Goal: Task Accomplishment & Management: Complete application form

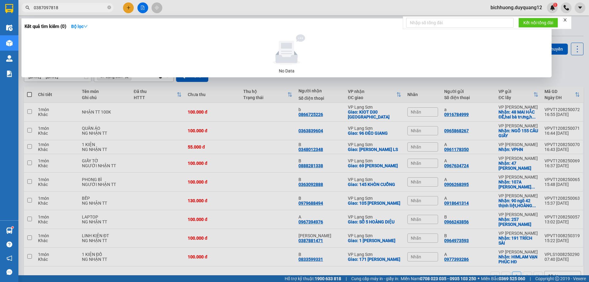
click at [75, 9] on input "0387097818" at bounding box center [70, 7] width 72 height 7
type input "0"
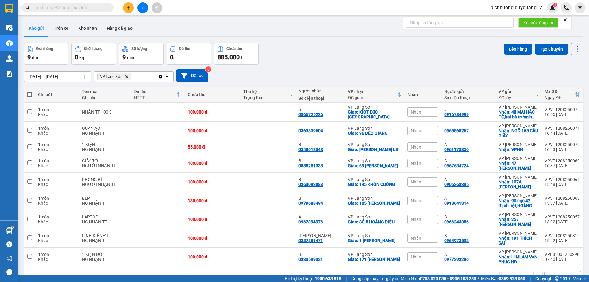
paste input "082 4 891555"
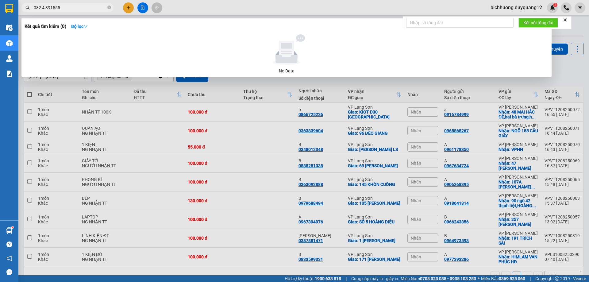
click at [46, 9] on input "082 4 891555" at bounding box center [70, 7] width 72 height 7
click at [43, 10] on input "082 4891555" at bounding box center [70, 7] width 72 height 7
click at [43, 8] on input "082 4891555" at bounding box center [70, 7] width 72 height 7
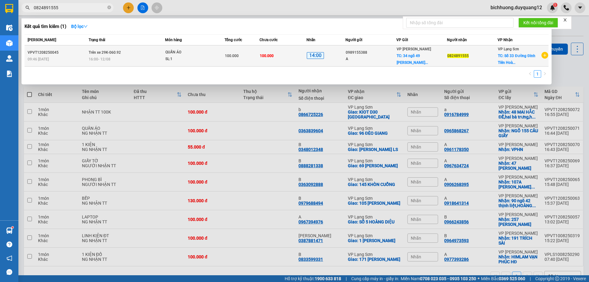
type input "0824891555"
click at [397, 61] on span "TC: 34 ngõ 49 [PERSON_NAME]..." at bounding box center [412, 59] width 31 height 11
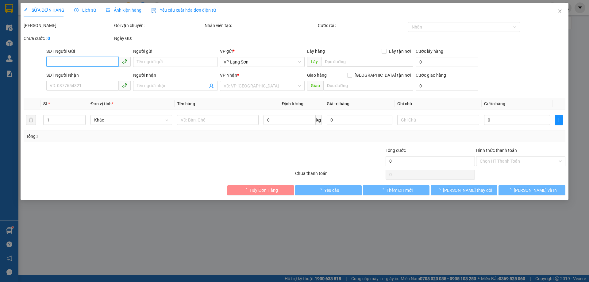
type input "0989155388"
type input "A"
checkbox input "true"
type input "34 ngõ 49 [PERSON_NAME],[GEOGRAPHIC_DATA],[GEOGRAPHIC_DATA]"
type input "0824891555"
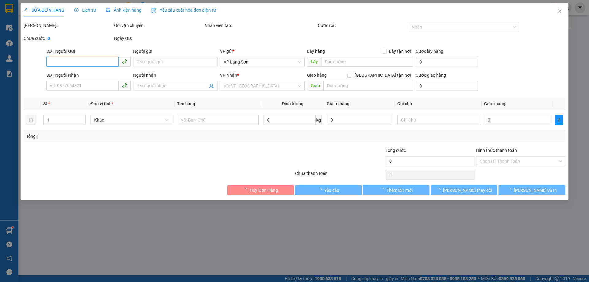
checkbox input "true"
type input "Số 33 Đường [PERSON_NAME]"
type input "100.000"
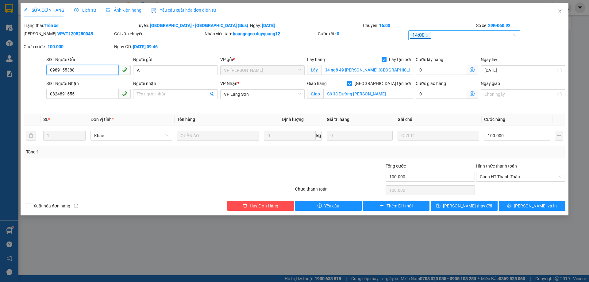
click at [428, 36] on span "14:00" at bounding box center [420, 35] width 21 height 7
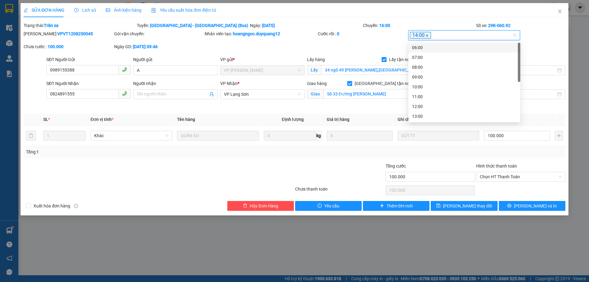
click at [426, 36] on icon "close" at bounding box center [427, 35] width 2 height 2
click at [577, 99] on div "SỬA ĐƠN HÀNG Lịch sử Ảnh kiện hàng Yêu cầu xuất hóa đơn điện tử Total Paid Fee …" at bounding box center [294, 141] width 589 height 282
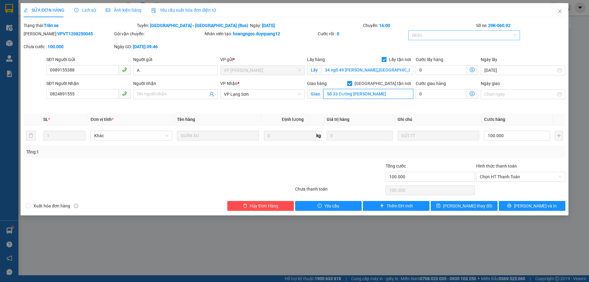
click at [398, 95] on input "Số 33 Đường [PERSON_NAME]" at bounding box center [368, 94] width 90 height 10
type input "Số 33 [PERSON_NAME] ( GỌI CHO KHÁCH TRƯỚC)"
click at [463, 205] on span "[PERSON_NAME] thay đổi" at bounding box center [467, 205] width 49 height 7
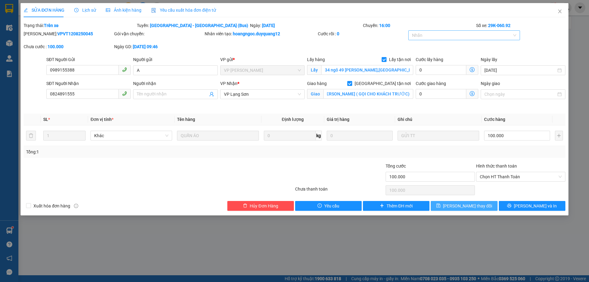
scroll to position [0, 0]
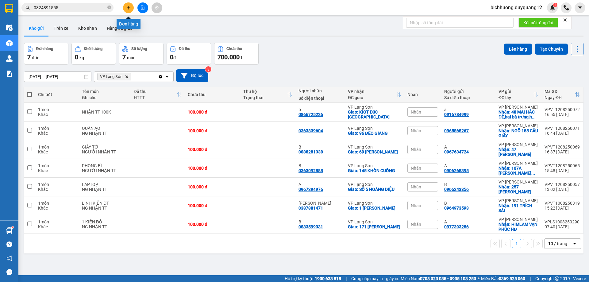
click at [132, 10] on button at bounding box center [128, 7] width 11 height 11
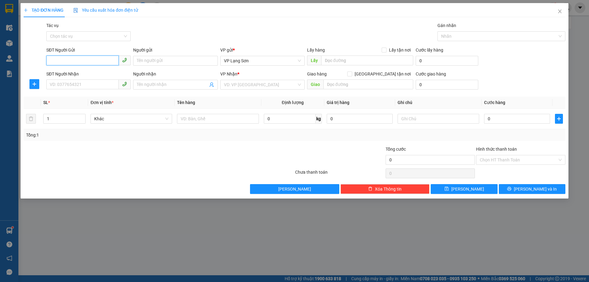
click at [54, 62] on input "SĐT Người Gửi" at bounding box center [82, 61] width 72 height 10
paste input "0918928666"
click at [51, 61] on input "0918928666" at bounding box center [82, 61] width 72 height 10
type input "0918928666"
click at [66, 73] on div "0918928666 - A" at bounding box center [88, 73] width 77 height 7
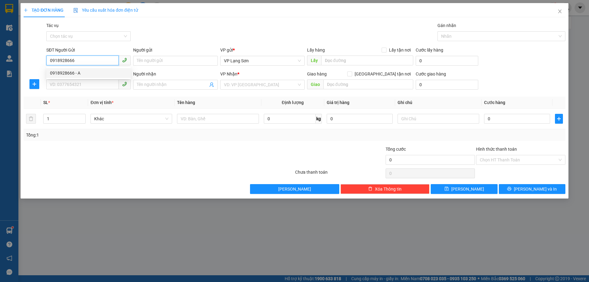
type input "A"
checkbox input "true"
type input "70 [PERSON_NAME]"
type input "0918928666"
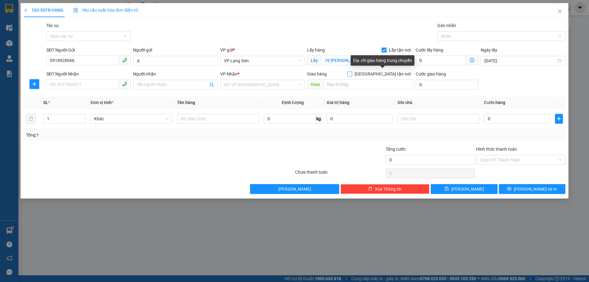
drag, startPoint x: 381, startPoint y: 74, endPoint x: 434, endPoint y: 78, distance: 52.9
click at [387, 73] on label "[GEOGRAPHIC_DATA] tận nơi" at bounding box center [380, 74] width 66 height 7
click at [351, 73] on input "[GEOGRAPHIC_DATA] tận nơi" at bounding box center [349, 73] width 4 height 4
checkbox input "true"
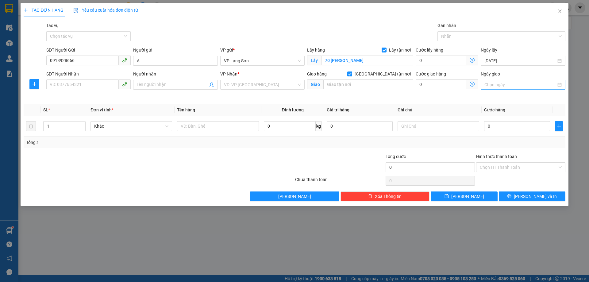
click at [491, 86] on input "Ngày giao" at bounding box center [519, 84] width 71 height 7
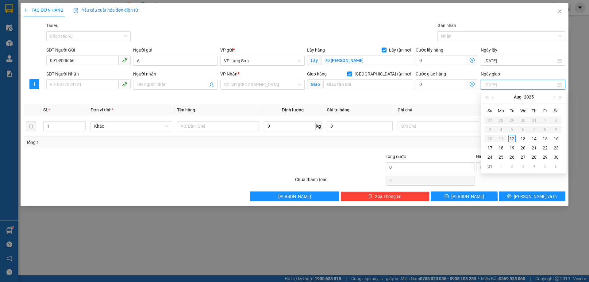
type input "[DATE]"
click at [511, 136] on div "12" at bounding box center [511, 138] width 7 height 7
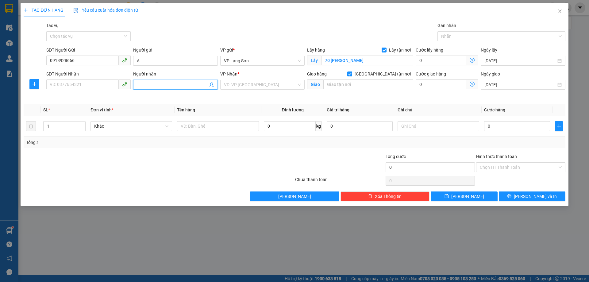
click at [146, 84] on input "Người nhận" at bounding box center [172, 84] width 71 height 7
type input "B"
drag, startPoint x: 259, startPoint y: 84, endPoint x: 264, endPoint y: 84, distance: 4.9
click at [263, 84] on input "search" at bounding box center [260, 84] width 73 height 9
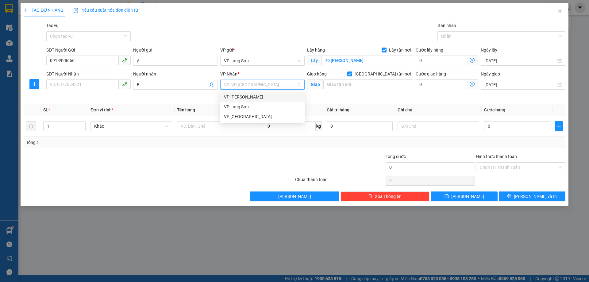
drag, startPoint x: 244, startPoint y: 97, endPoint x: 270, endPoint y: 100, distance: 25.4
click at [249, 97] on div "VP [PERSON_NAME]" at bounding box center [262, 97] width 77 height 7
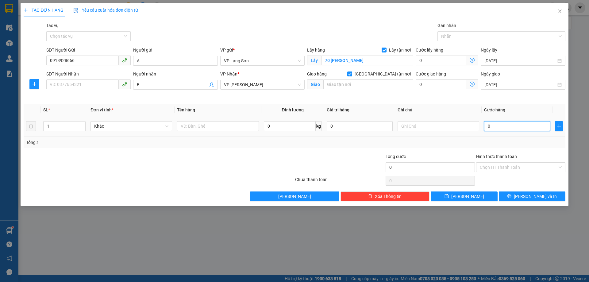
click at [496, 128] on input "0" at bounding box center [517, 126] width 66 height 10
type input "5"
type input "55"
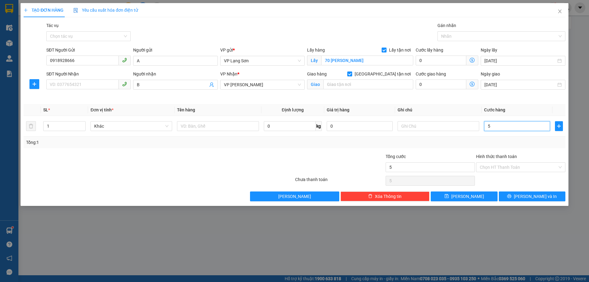
type input "55"
type input "550"
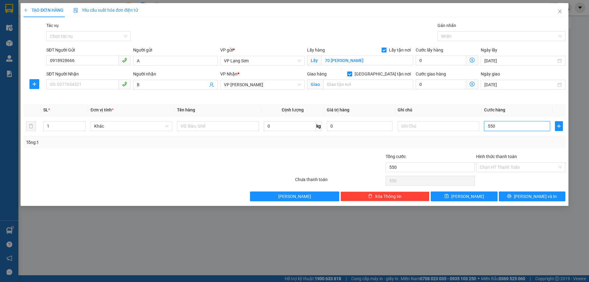
type input "5.500"
type input "55.000"
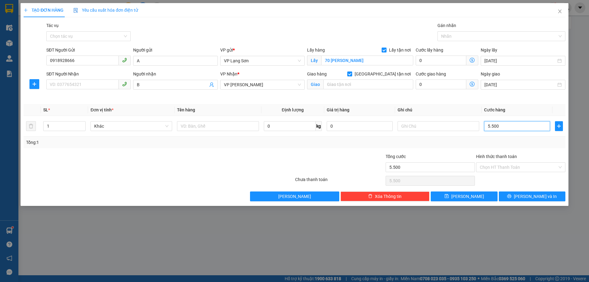
type input "55.000"
click at [407, 126] on input "text" at bounding box center [438, 126] width 82 height 10
click at [336, 86] on input "text" at bounding box center [368, 84] width 90 height 10
type input "V"
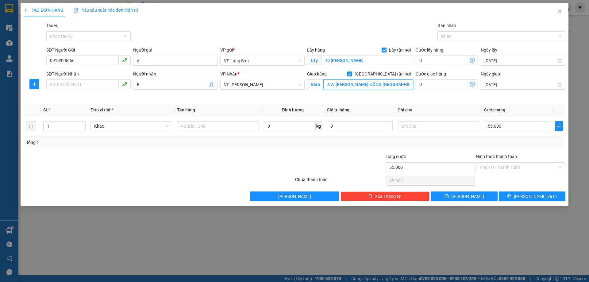
scroll to position [0, 9]
type input "TÒA A [PERSON_NAME] ĐỒNG [GEOGRAPHIC_DATA]"
click at [86, 89] on input "SĐT Người Nhận" at bounding box center [82, 84] width 72 height 10
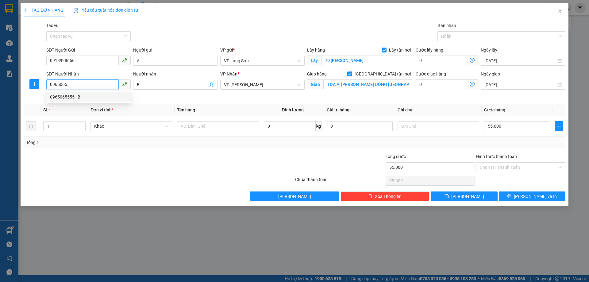
drag, startPoint x: 57, startPoint y: 100, endPoint x: 62, endPoint y: 101, distance: 5.6
click at [58, 100] on div "0965065555 - B" at bounding box center [88, 97] width 77 height 7
type input "0965065555"
type input "VPHN"
type input "0965065555"
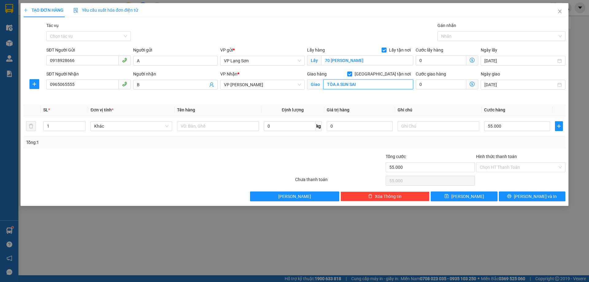
click at [351, 84] on input "TÒA A SUN SAI" at bounding box center [368, 84] width 90 height 10
click at [370, 84] on input "TÒA A SUN SAI" at bounding box center [368, 84] width 90 height 10
type input "TÒA A SUN SAI [PERSON_NAME] ĐỒNG [GEOGRAPHIC_DATA]"
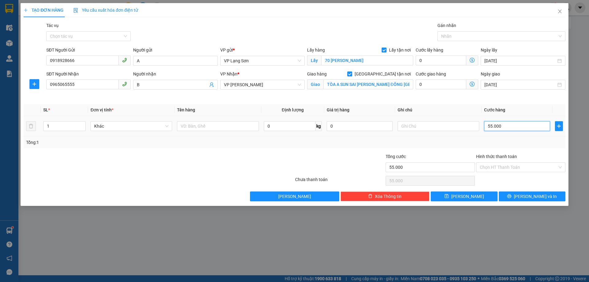
click at [501, 126] on input "55.000" at bounding box center [517, 126] width 66 height 10
type input "1"
type input "15"
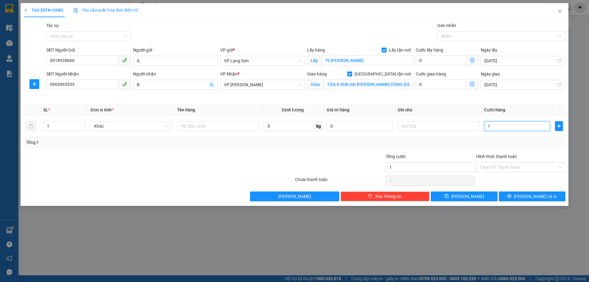
type input "15"
type input "150"
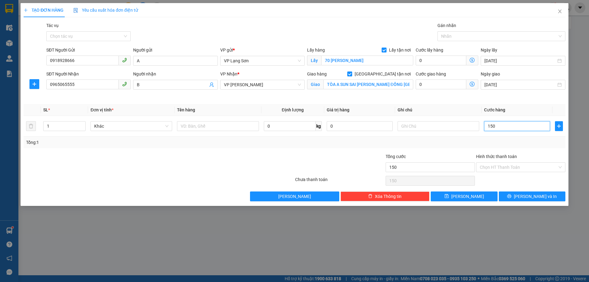
type input "1.500"
type input "15.000"
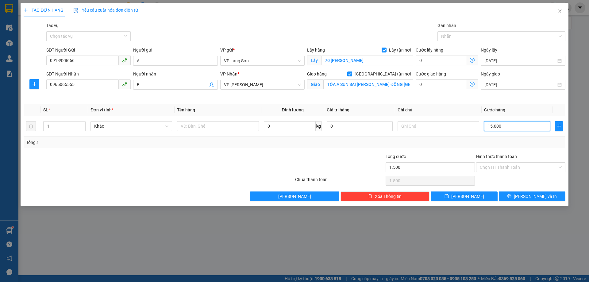
type input "15.000"
type input "150.000"
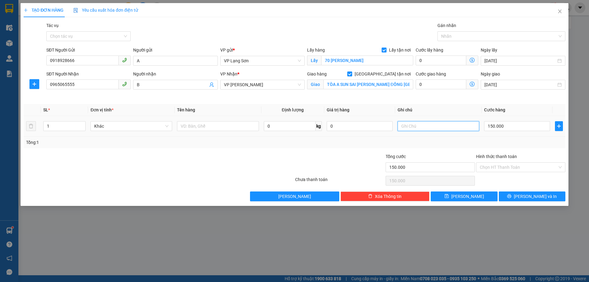
click at [409, 127] on input "text" at bounding box center [438, 126] width 82 height 10
type input "NGƯỜI NHẬN TT"
click at [206, 124] on input "text" at bounding box center [218, 126] width 82 height 10
type input "YẾN SÀO"
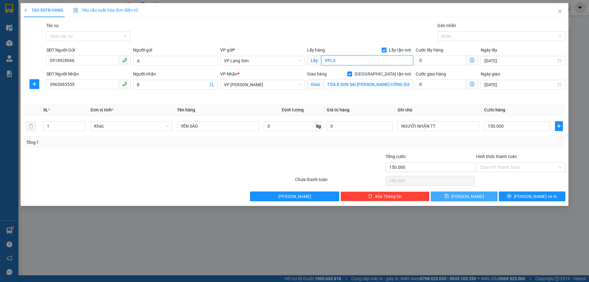
type input "VPLS"
click at [471, 200] on button "[PERSON_NAME]" at bounding box center [464, 196] width 67 height 10
checkbox input "false"
type input "0"
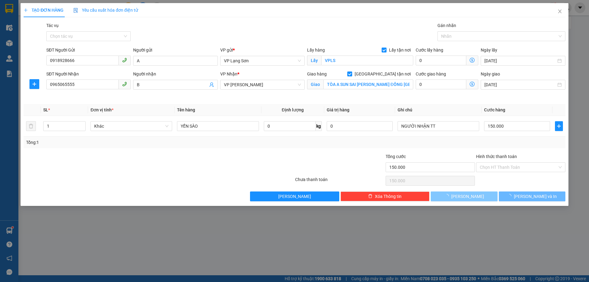
type input "0"
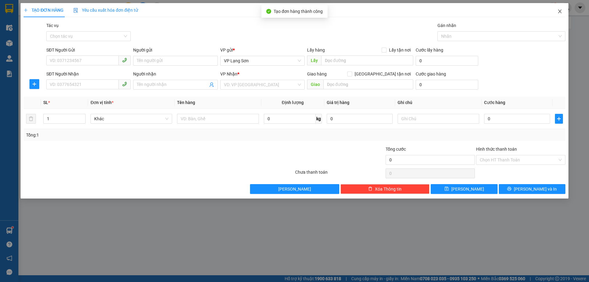
click at [560, 12] on icon "close" at bounding box center [559, 12] width 3 height 4
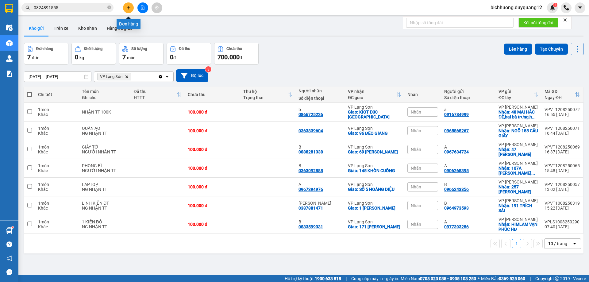
click at [127, 8] on icon "plus" at bounding box center [128, 8] width 4 height 4
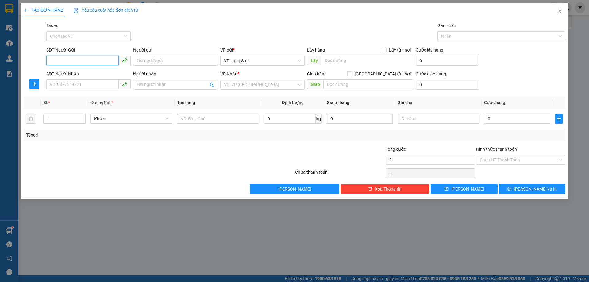
click at [80, 60] on input "SĐT Người Gửi" at bounding box center [82, 61] width 72 height 10
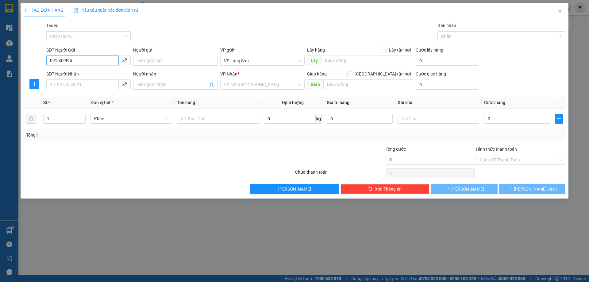
type input "0915339959"
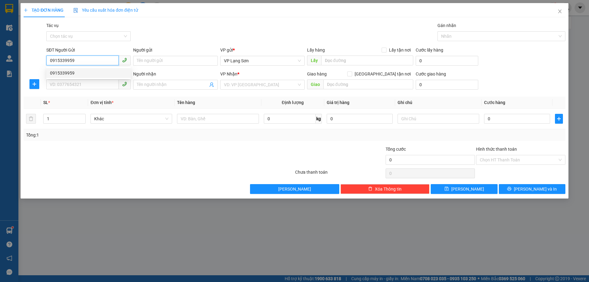
click at [110, 71] on div "0915339959" at bounding box center [88, 73] width 77 height 7
checkbox input "true"
type input "VPLS"
type input "0915339959"
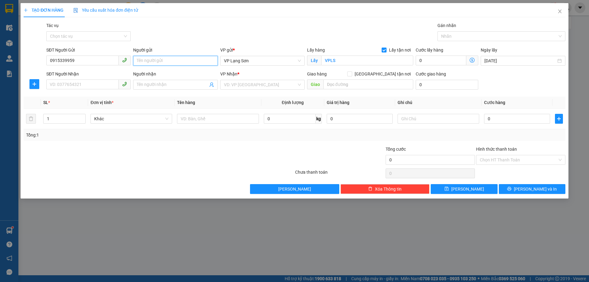
click at [157, 62] on input "Người gửi" at bounding box center [175, 61] width 84 height 10
type input "A"
click at [105, 85] on input "SĐT Người Nhận" at bounding box center [82, 84] width 72 height 10
type input "0357792477"
click at [140, 85] on input "Người nhận" at bounding box center [172, 84] width 71 height 7
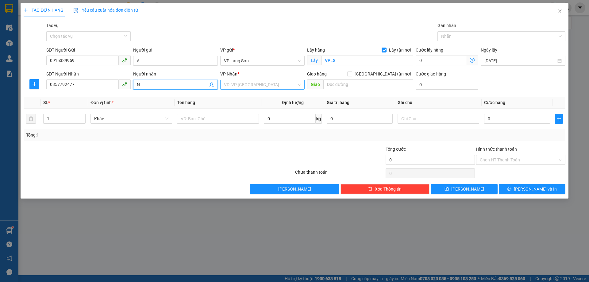
type input "N"
click at [273, 84] on input "search" at bounding box center [260, 84] width 73 height 9
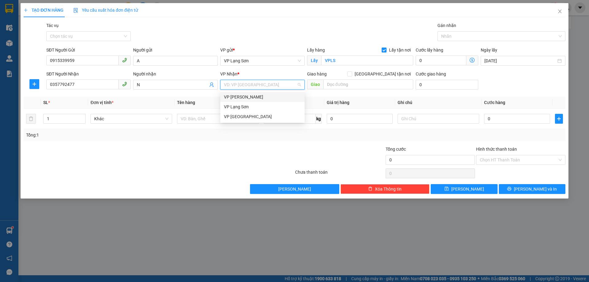
click at [245, 97] on div "VP [PERSON_NAME]" at bounding box center [262, 97] width 77 height 7
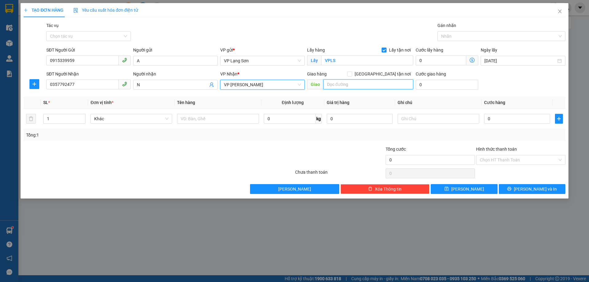
click at [346, 88] on input "text" at bounding box center [368, 84] width 90 height 10
type input "314 [PERSON_NAME] [GEOGRAPHIC_DATA]"
click at [351, 73] on input "[GEOGRAPHIC_DATA] tận nơi" at bounding box center [349, 73] width 4 height 4
checkbox input "true"
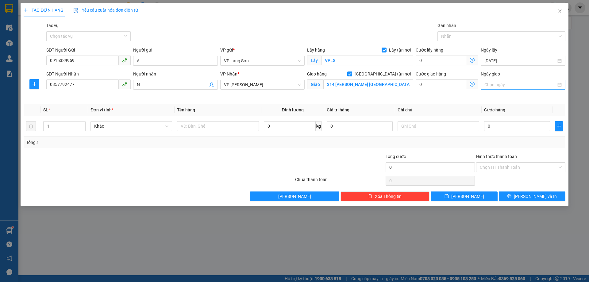
click at [508, 85] on input "Ngày giao" at bounding box center [519, 84] width 71 height 7
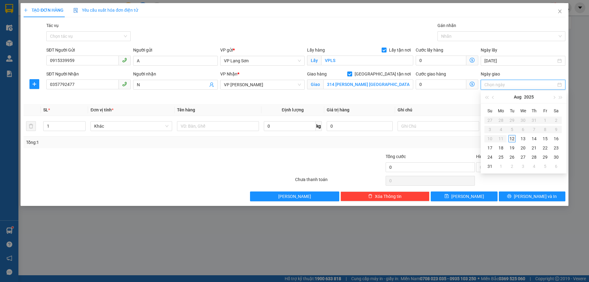
type input "[DATE]"
click at [512, 141] on div "12" at bounding box center [511, 138] width 7 height 7
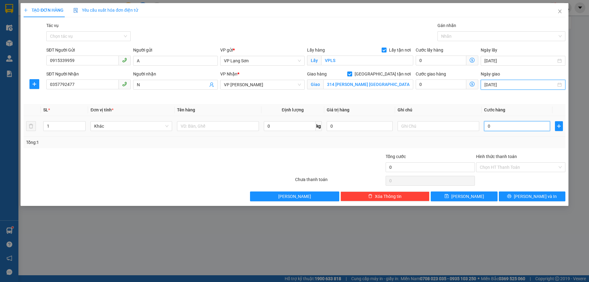
click at [501, 128] on input "0" at bounding box center [517, 126] width 66 height 10
type input "1"
type input "15"
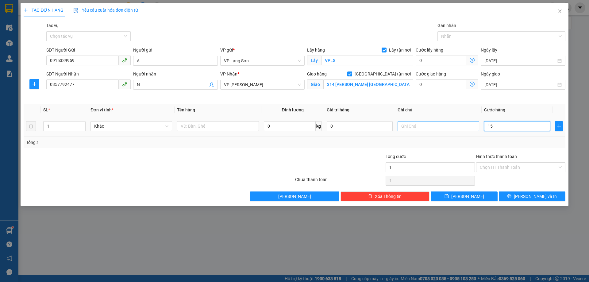
type input "15"
type input "150"
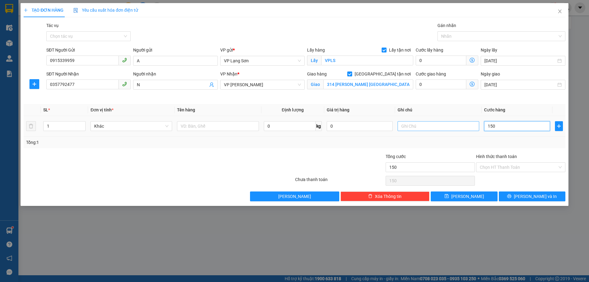
type input "1.500"
type input "15.000"
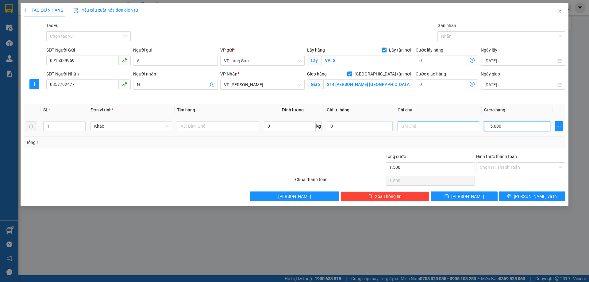
type input "15.000"
type input "150.000"
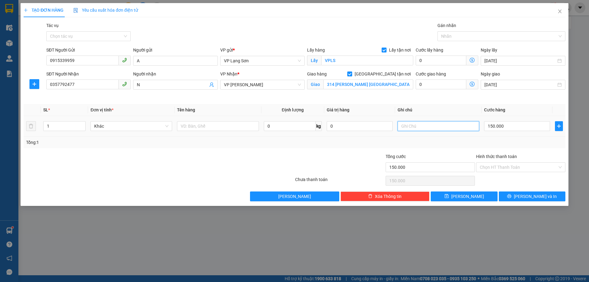
click at [420, 130] on input "text" at bounding box center [438, 126] width 82 height 10
click at [49, 65] on input "0915339959" at bounding box center [82, 61] width 72 height 10
click at [418, 125] on input "text" at bounding box center [438, 126] width 82 height 10
type input "NGƯỜI"
click at [193, 128] on input "text" at bounding box center [218, 126] width 82 height 10
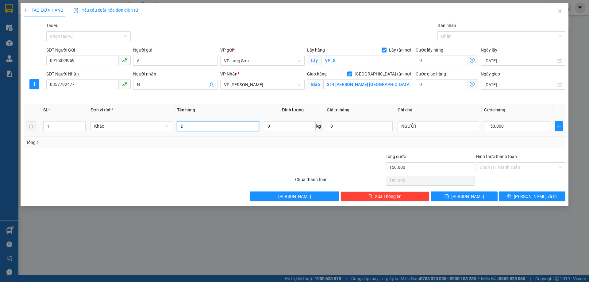
type input "D"
type input "ĐỒ"
click at [464, 197] on span "[PERSON_NAME]" at bounding box center [467, 196] width 33 height 7
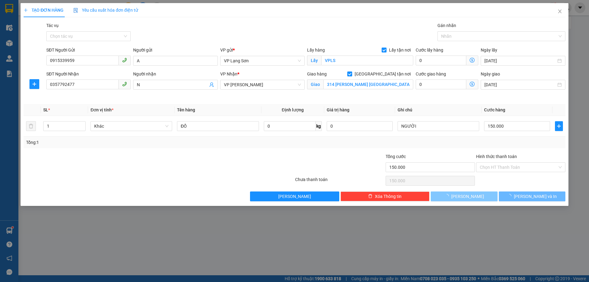
checkbox input "false"
type input "0"
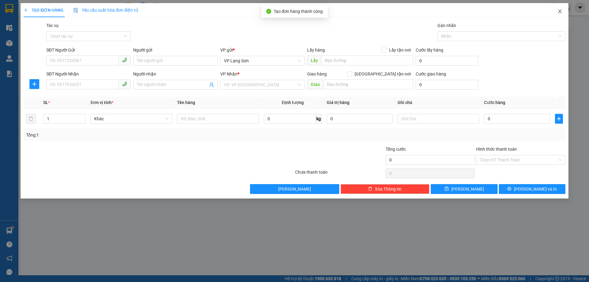
click at [559, 12] on icon "close" at bounding box center [559, 11] width 5 height 5
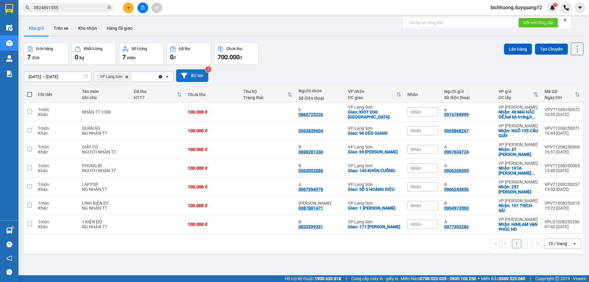
drag, startPoint x: 191, startPoint y: 74, endPoint x: 197, endPoint y: 74, distance: 5.5
click at [197, 74] on button "Bộ lọc" at bounding box center [192, 75] width 32 height 13
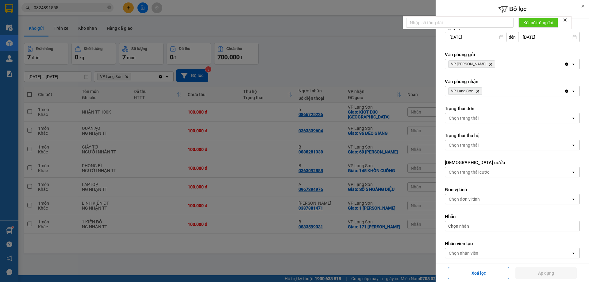
click at [489, 64] on icon "Delete" at bounding box center [491, 64] width 4 height 4
click at [480, 64] on div "Chọn văn phòng" at bounding box center [508, 64] width 126 height 10
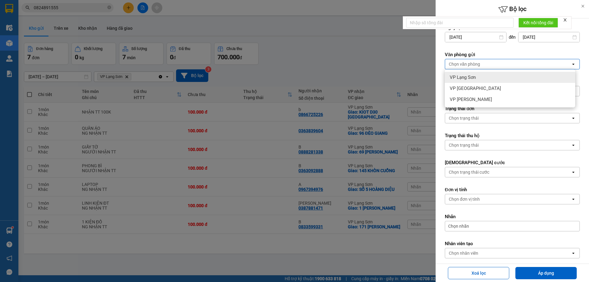
click at [470, 79] on span "VP Lạng Sơn" at bounding box center [463, 77] width 26 height 6
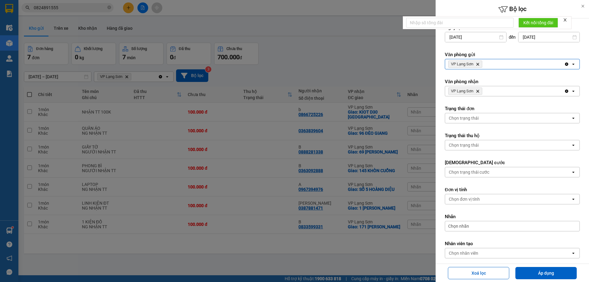
click at [478, 90] on icon "VP Lạng Sơn, close by backspace" at bounding box center [477, 91] width 3 height 3
click at [478, 91] on div "Chọn văn phòng" at bounding box center [464, 91] width 31 height 6
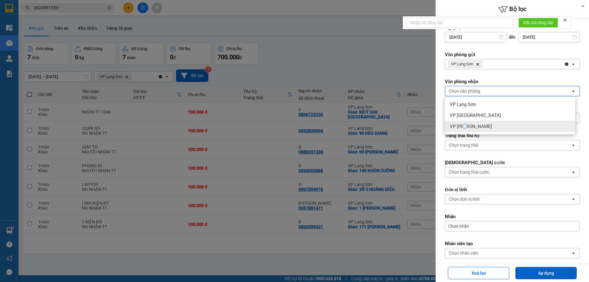
drag, startPoint x: 464, startPoint y: 126, endPoint x: 541, endPoint y: 207, distance: 111.9
click at [467, 127] on span "VP [PERSON_NAME]" at bounding box center [471, 126] width 42 height 6
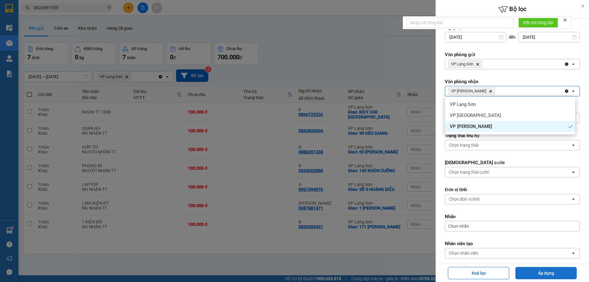
click at [550, 274] on button "Áp dụng" at bounding box center [545, 273] width 61 height 12
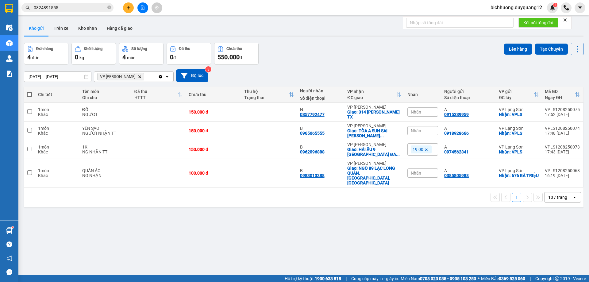
click at [423, 112] on div "Nhãn" at bounding box center [422, 111] width 31 height 9
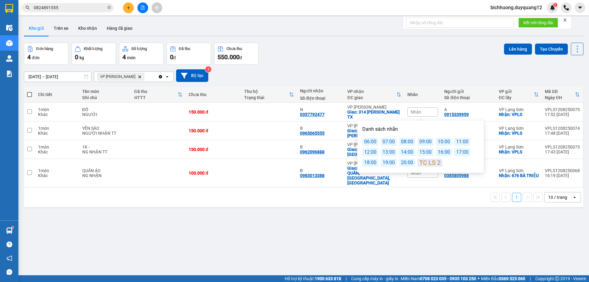
drag, startPoint x: 386, startPoint y: 162, endPoint x: 418, endPoint y: 122, distance: 51.5
click at [387, 162] on div "19:00" at bounding box center [389, 163] width 16 height 8
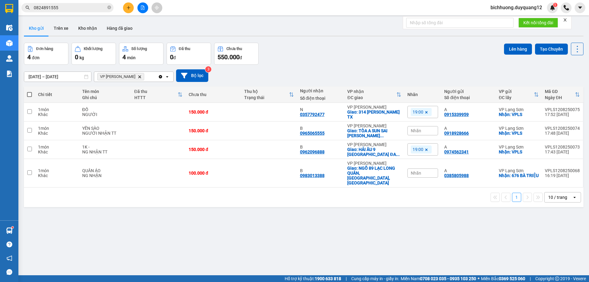
click at [438, 74] on div "[DATE] – [DATE] Press the down arrow key to interact with the calendar and sele…" at bounding box center [303, 75] width 559 height 13
click at [417, 131] on span "Nhãn" at bounding box center [416, 130] width 10 height 5
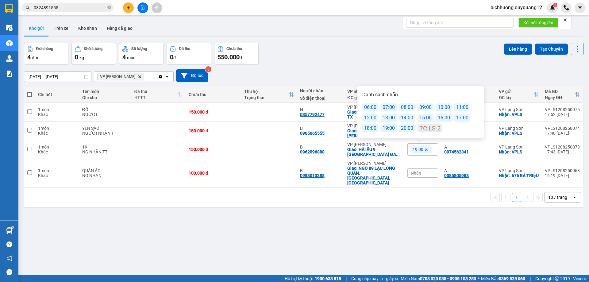
drag, startPoint x: 386, startPoint y: 127, endPoint x: 390, endPoint y: 127, distance: 4.3
click at [390, 127] on div "19:00" at bounding box center [389, 128] width 16 height 8
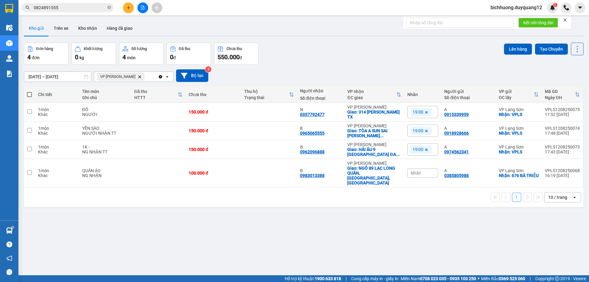
click at [437, 74] on div "[DATE] – [DATE] Press the down arrow key to interact with the calendar and sele…" at bounding box center [303, 75] width 559 height 13
click at [533, 113] on icon at bounding box center [535, 112] width 4 height 4
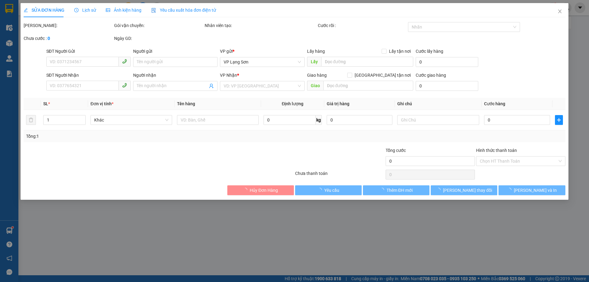
type input "0915339959"
type input "A"
checkbox input "true"
type input "VPLS"
type input "0357792477"
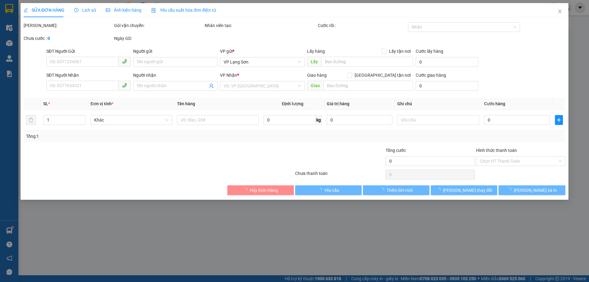
type input "N"
checkbox input "true"
type input "314 [PERSON_NAME] [GEOGRAPHIC_DATA]"
type input "150.000"
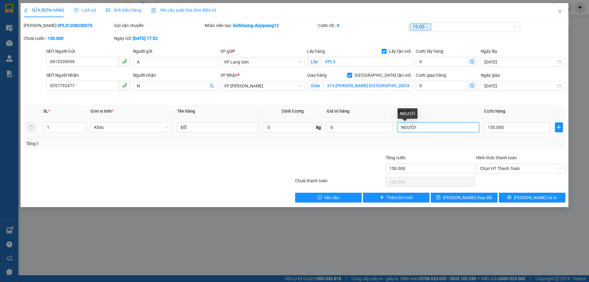
click at [425, 128] on input "NGƯỜI" at bounding box center [438, 127] width 82 height 10
type input "NGƯỜI GỬI THANH TOÁN"
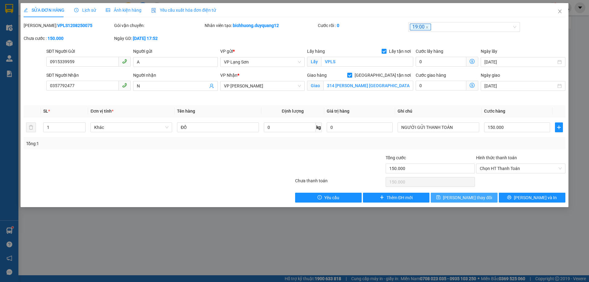
click at [468, 195] on span "[PERSON_NAME] thay đổi" at bounding box center [467, 197] width 49 height 7
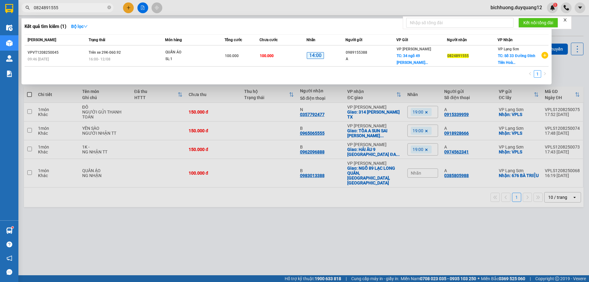
click at [64, 10] on input "0824891555" at bounding box center [70, 7] width 72 height 7
type input "0"
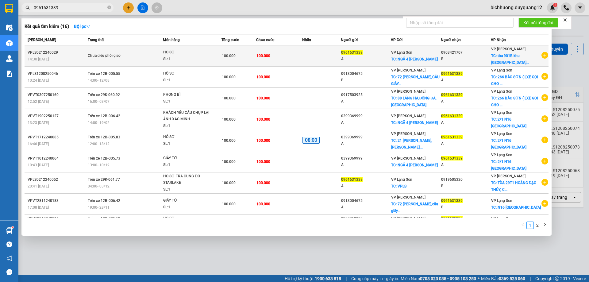
type input "0961631339"
click at [346, 65] on td "0961631339 A" at bounding box center [366, 55] width 50 height 21
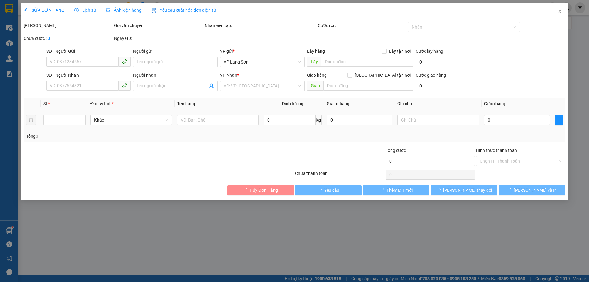
type input "0961631339"
type input "A"
checkbox input "true"
type input "NGÃ 4 [PERSON_NAME]"
type input "0903421707"
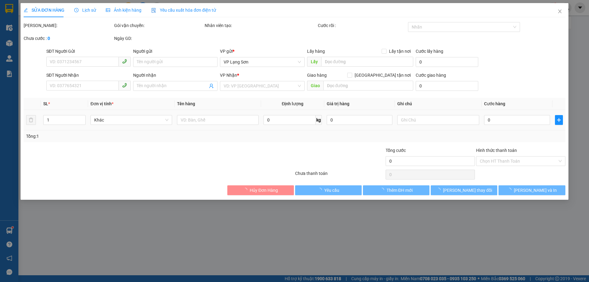
type input "B"
checkbox input "true"
type input "tòa [STREET_ADDRESS]"
type input "100.000"
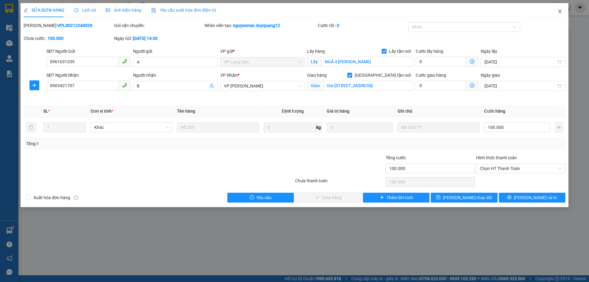
click at [558, 10] on icon "close" at bounding box center [559, 11] width 5 height 5
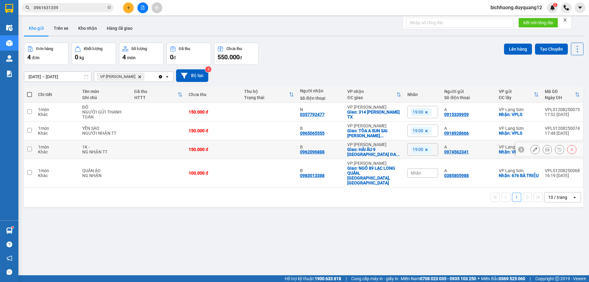
drag, startPoint x: 30, startPoint y: 149, endPoint x: 28, endPoint y: 135, distance: 13.9
click at [30, 148] on input "checkbox" at bounding box center [29, 149] width 5 height 5
checkbox input "true"
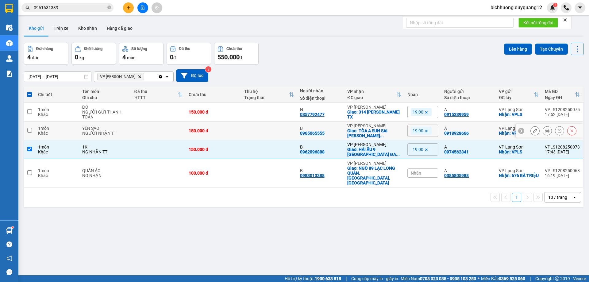
drag, startPoint x: 30, startPoint y: 131, endPoint x: 32, endPoint y: 127, distance: 4.7
click at [30, 130] on input "checkbox" at bounding box center [29, 130] width 5 height 5
checkbox input "true"
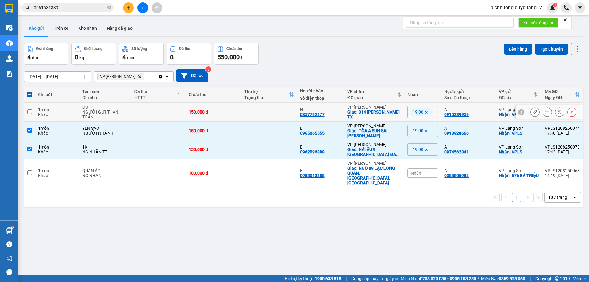
drag, startPoint x: 29, startPoint y: 111, endPoint x: 178, endPoint y: 128, distance: 149.9
click at [29, 111] on input "checkbox" at bounding box center [29, 111] width 5 height 5
checkbox input "true"
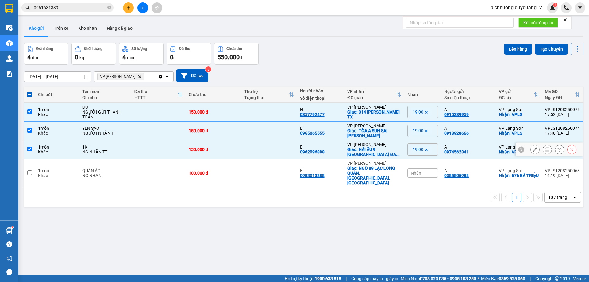
drag, startPoint x: 31, startPoint y: 147, endPoint x: 30, endPoint y: 133, distance: 13.2
click at [31, 147] on input "checkbox" at bounding box center [29, 149] width 5 height 5
checkbox input "false"
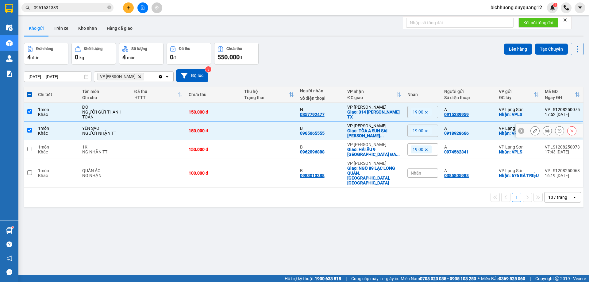
drag, startPoint x: 30, startPoint y: 131, endPoint x: 30, endPoint y: 116, distance: 14.7
click at [30, 130] on input "checkbox" at bounding box center [29, 130] width 5 height 5
checkbox input "false"
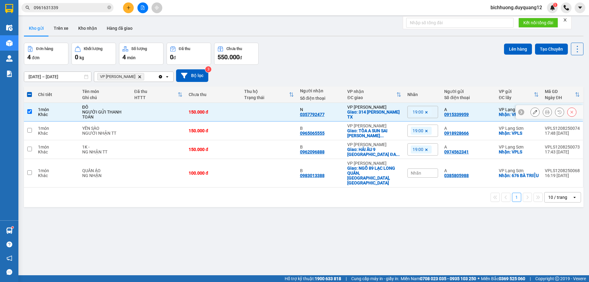
click at [30, 113] on input "checkbox" at bounding box center [29, 111] width 5 height 5
checkbox input "false"
